Goal: Transaction & Acquisition: Purchase product/service

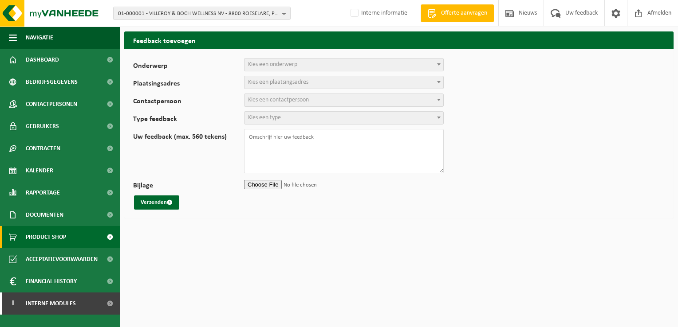
click at [30, 237] on span "Product Shop" at bounding box center [46, 237] width 40 height 22
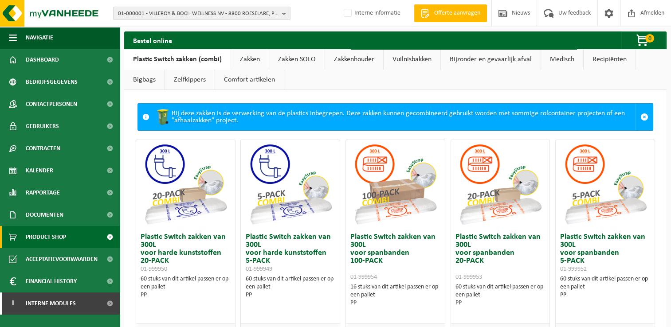
click at [244, 58] on link "Zakken" at bounding box center [250, 59] width 38 height 20
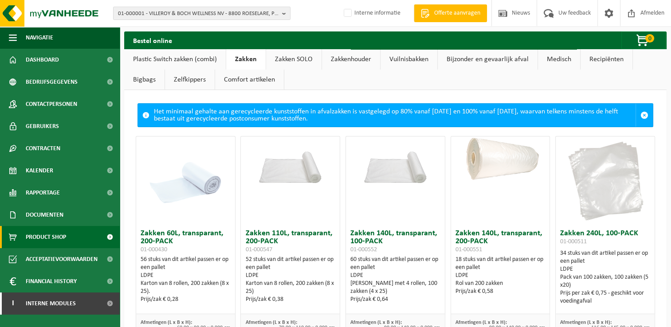
click at [283, 57] on link "Zakken SOLO" at bounding box center [293, 59] width 55 height 20
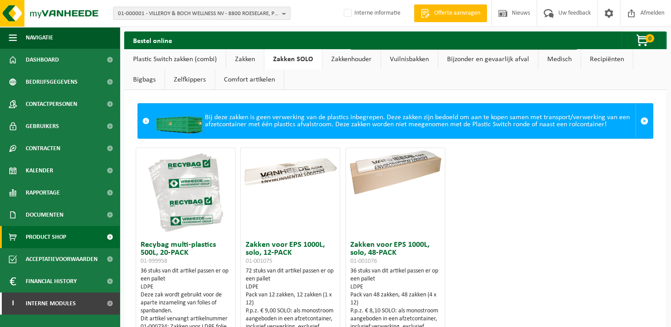
click at [333, 57] on link "Zakkenhouder" at bounding box center [352, 59] width 58 height 20
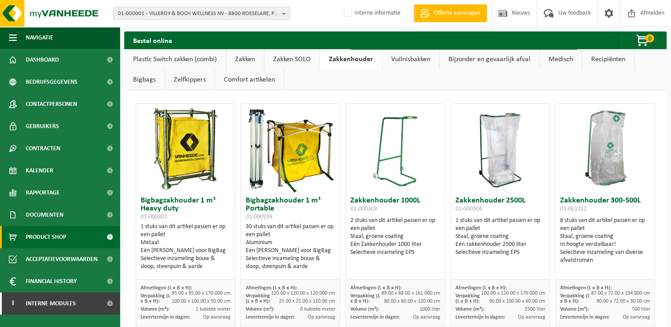
scroll to position [266, 0]
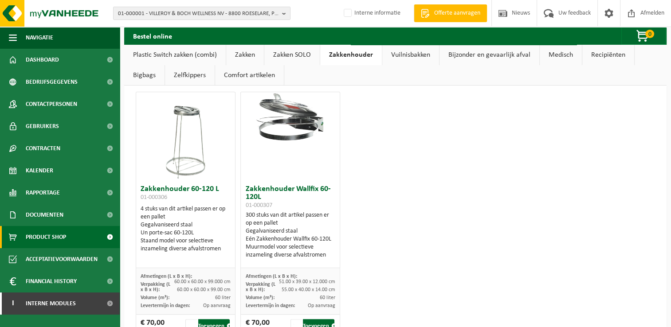
click at [410, 48] on link "Vuilnisbakken" at bounding box center [410, 55] width 57 height 20
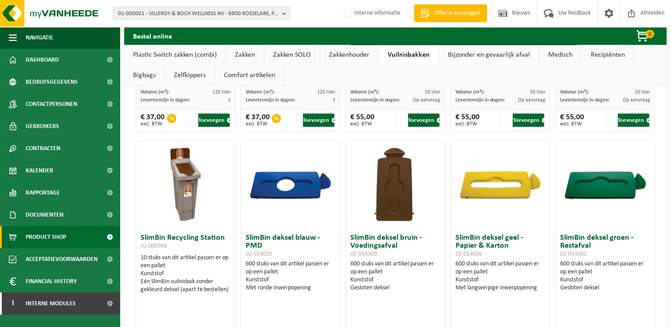
scroll to position [1065, 0]
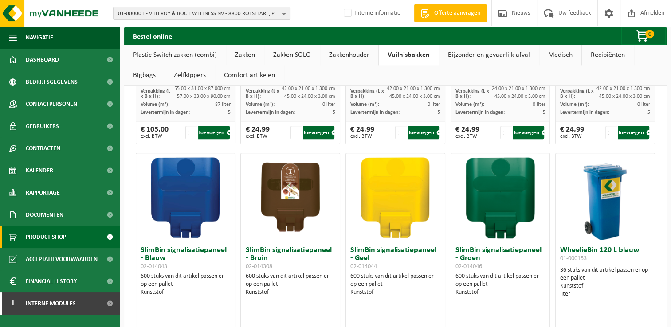
click at [466, 52] on link "Bijzonder en gevaarlijk afval" at bounding box center [489, 55] width 100 height 20
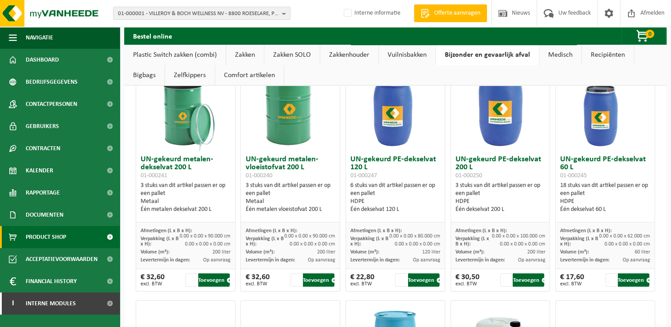
scroll to position [0, 0]
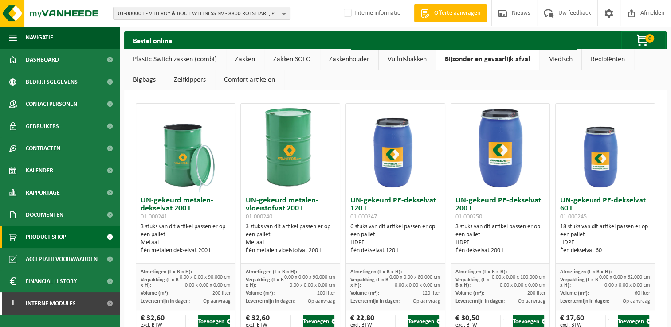
click at [555, 63] on link "Medisch" at bounding box center [560, 59] width 42 height 20
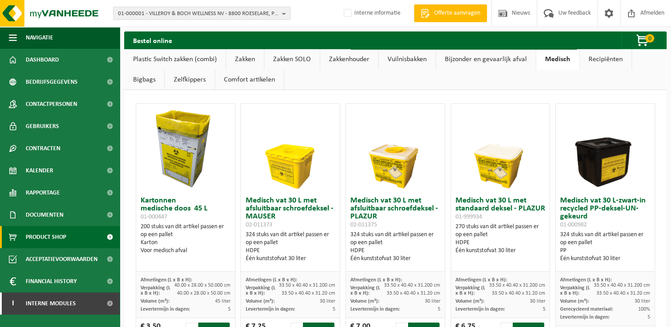
click at [594, 63] on link "Recipiënten" at bounding box center [606, 59] width 52 height 20
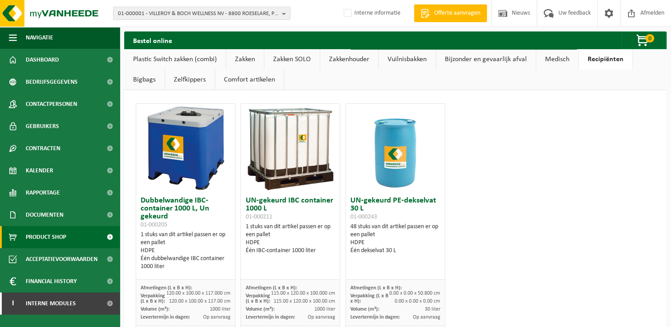
click at [147, 85] on link "Bigbags" at bounding box center [144, 80] width 40 height 20
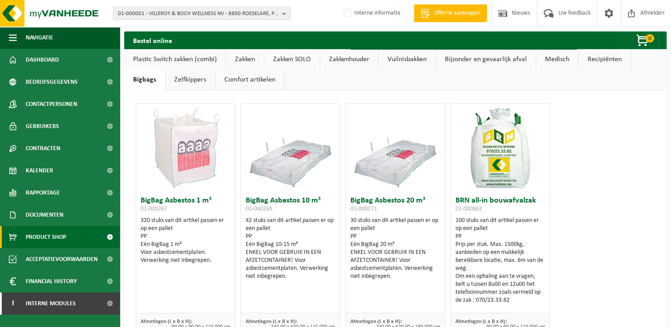
click at [185, 83] on link "Zelfkippers" at bounding box center [190, 80] width 50 height 20
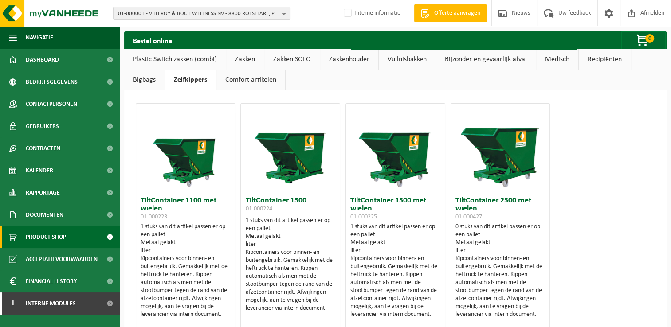
click at [252, 80] on link "Comfort artikelen" at bounding box center [250, 80] width 69 height 20
